Goal: Book appointment/travel/reservation

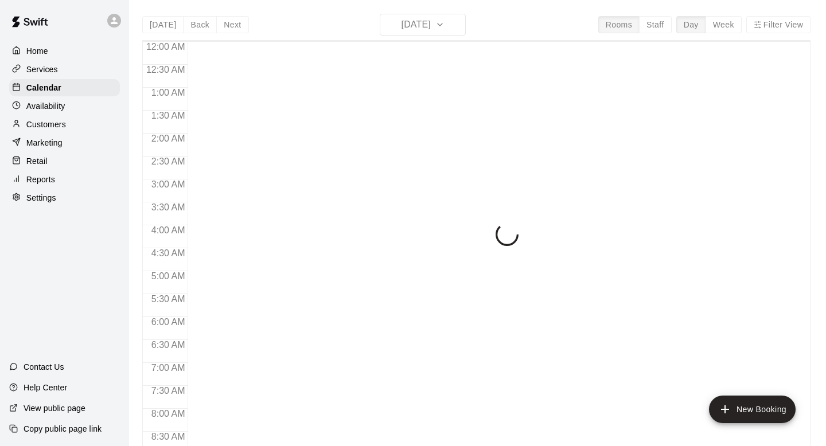
scroll to position [597, 0]
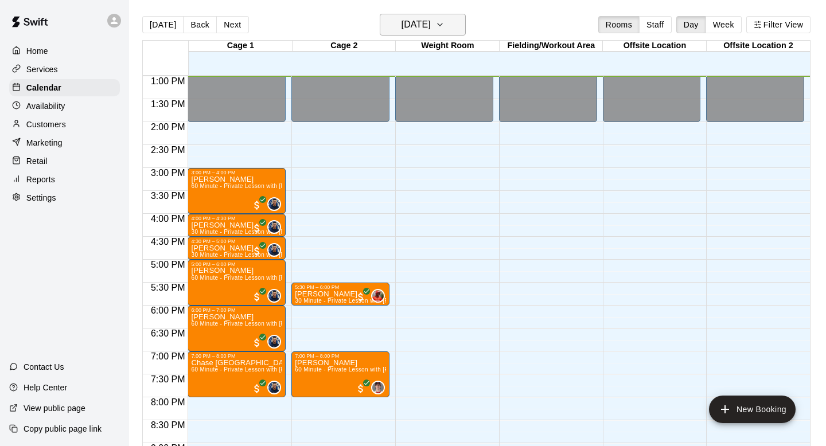
click at [445, 26] on icon "button" at bounding box center [439, 25] width 9 height 14
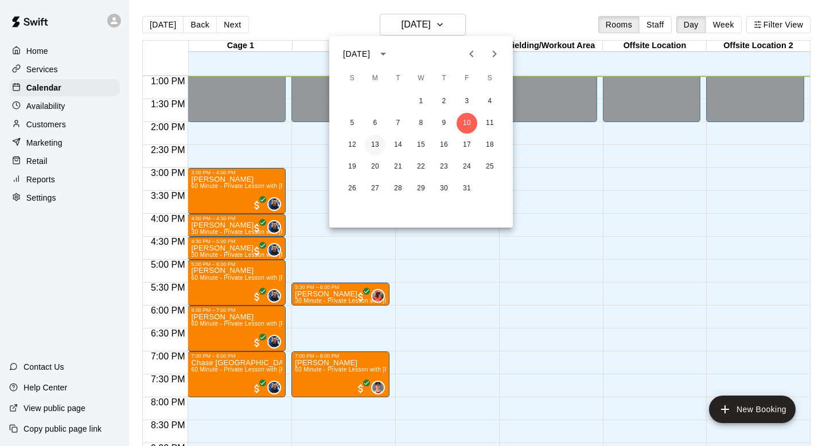
click at [376, 142] on button "13" at bounding box center [375, 145] width 21 height 21
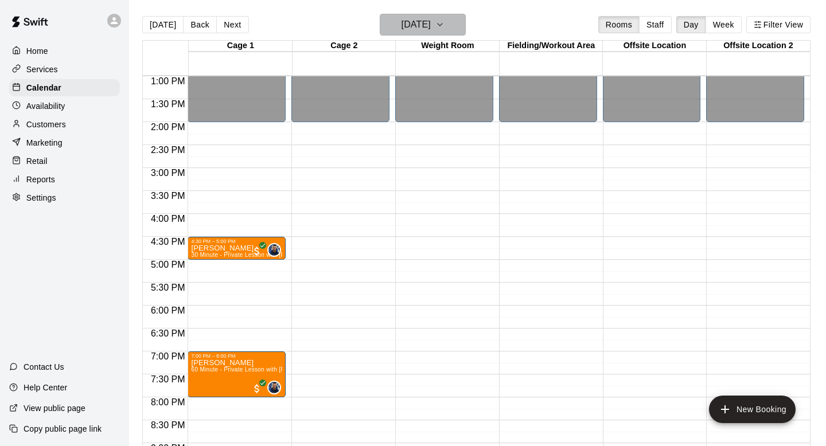
click at [409, 24] on h6 "[DATE]" at bounding box center [416, 25] width 29 height 16
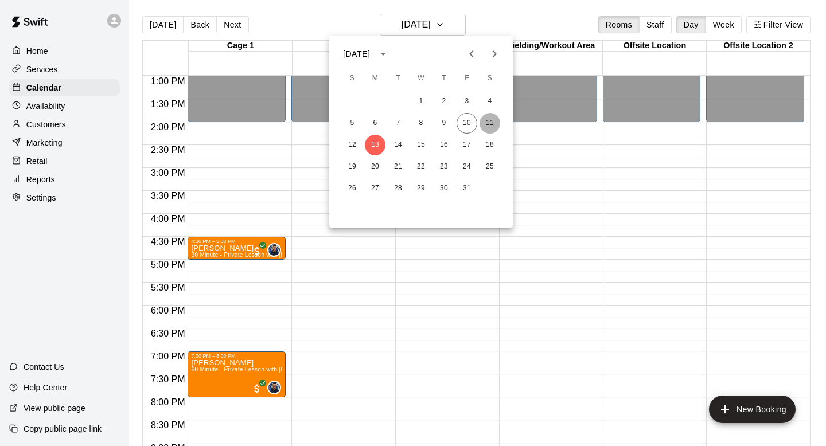
click at [482, 125] on button "11" at bounding box center [490, 123] width 21 height 21
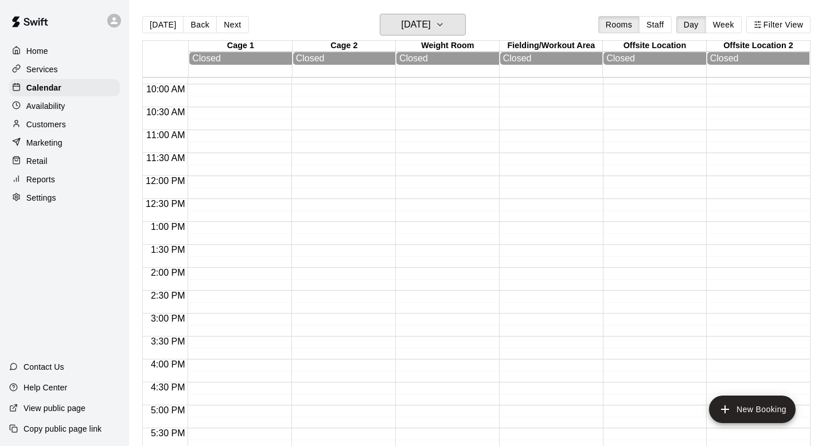
scroll to position [721, 0]
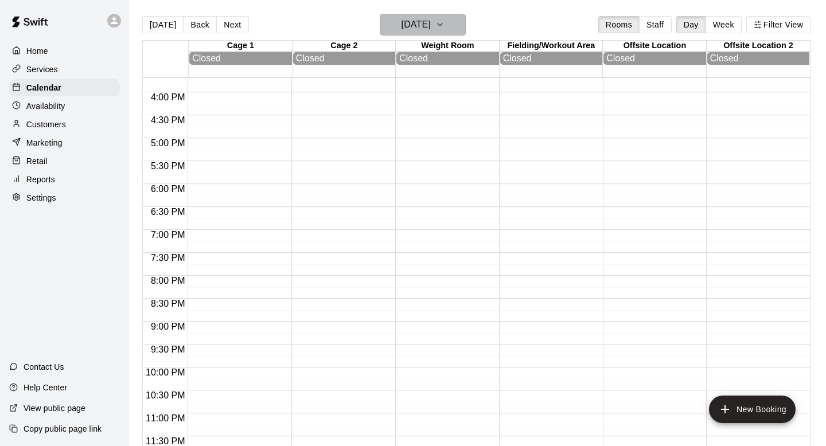
click at [445, 23] on icon "button" at bounding box center [439, 25] width 9 height 14
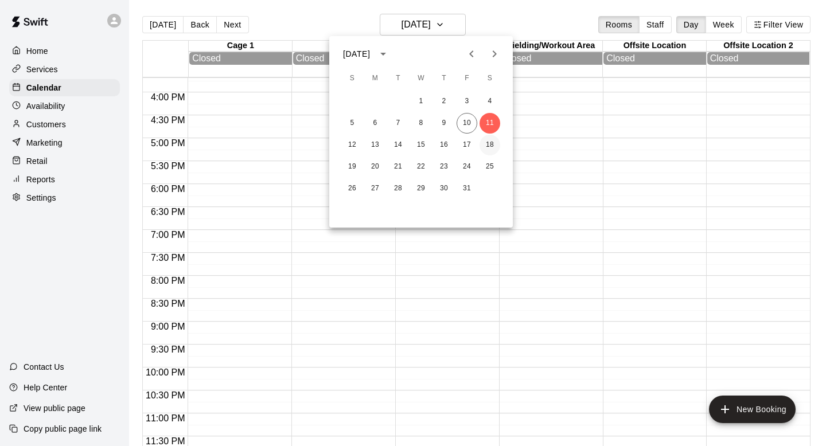
click at [487, 146] on button "18" at bounding box center [490, 145] width 21 height 21
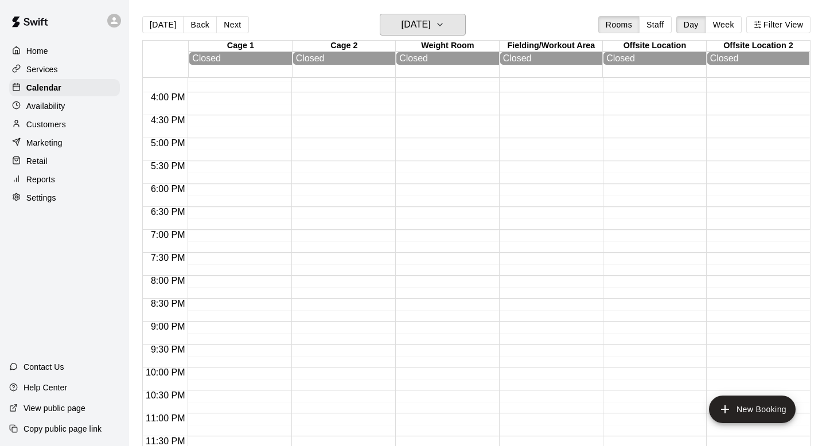
scroll to position [18, 0]
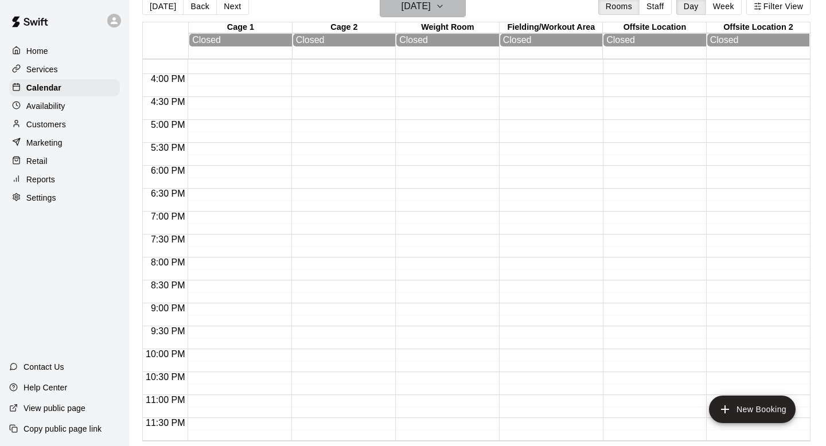
click at [445, 5] on icon "button" at bounding box center [439, 6] width 9 height 14
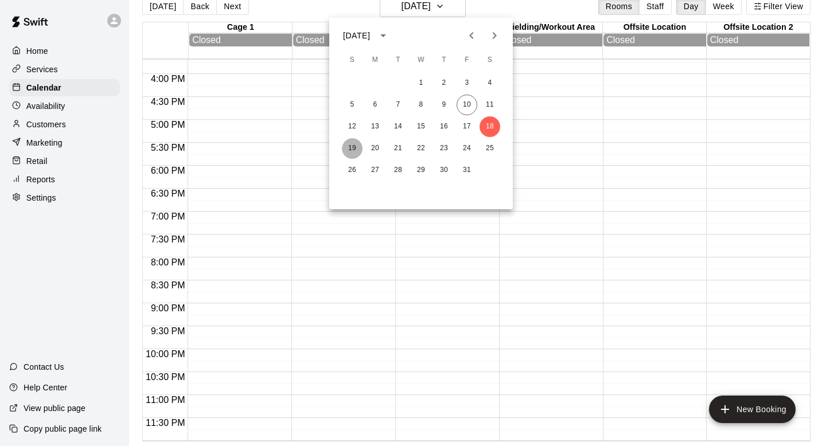
click at [355, 146] on button "19" at bounding box center [352, 148] width 21 height 21
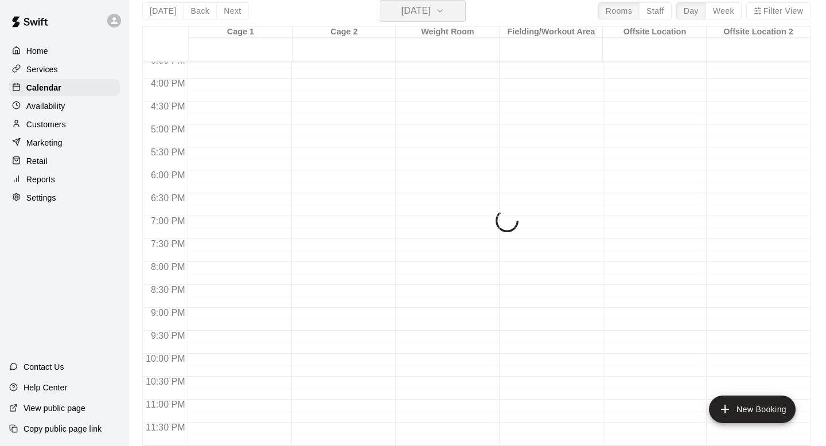
scroll to position [721, 0]
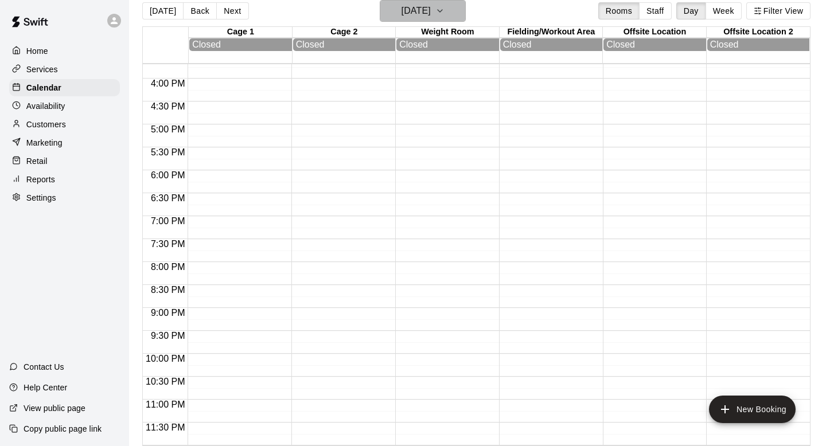
click at [449, 13] on button "[DATE]" at bounding box center [423, 11] width 86 height 22
